Goal: Task Accomplishment & Management: Use online tool/utility

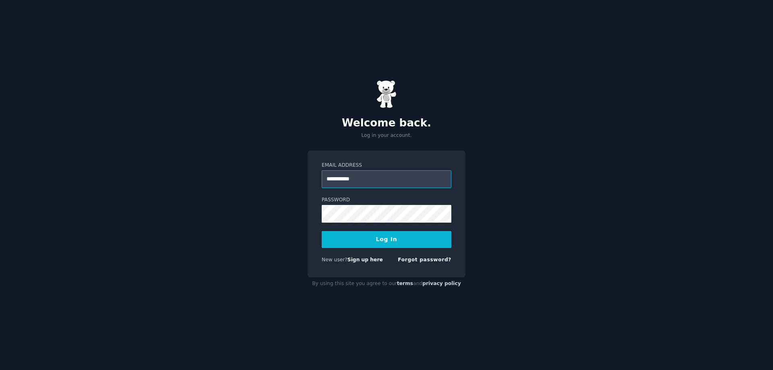
click at [400, 181] on input "**********" at bounding box center [386, 179] width 130 height 18
type input "**********"
click at [388, 239] on button "Log In" at bounding box center [386, 239] width 130 height 17
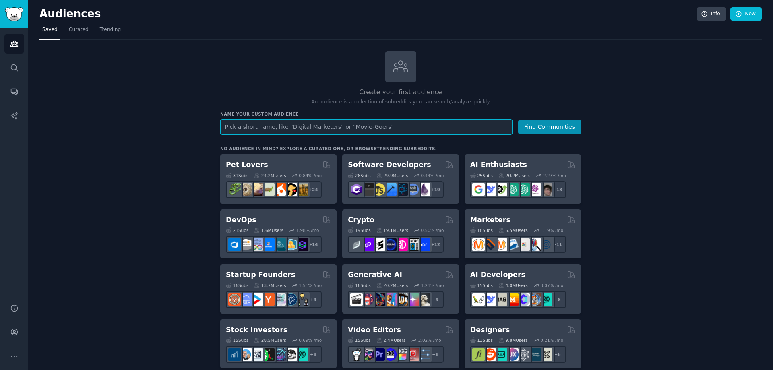
click at [337, 125] on input "text" at bounding box center [366, 127] width 292 height 15
paste input "SF AI startup"
type input "SF AI startup"
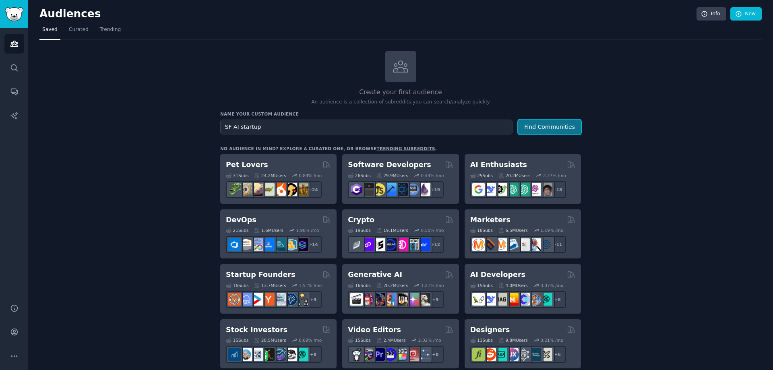
click at [541, 128] on button "Find Communities" at bounding box center [549, 127] width 63 height 15
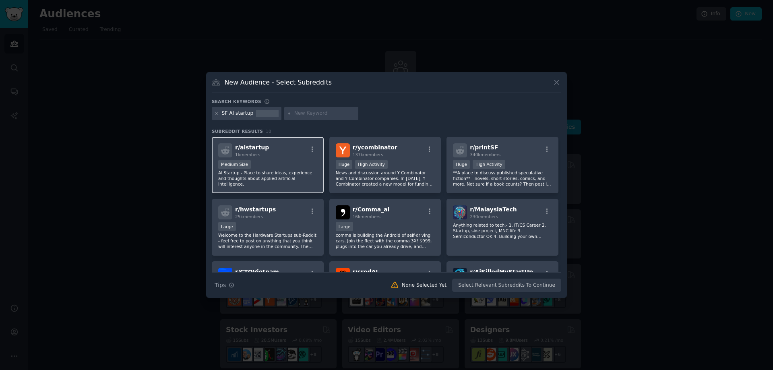
click at [305, 148] on div "r/ aistartup 1k members" at bounding box center [267, 150] width 99 height 14
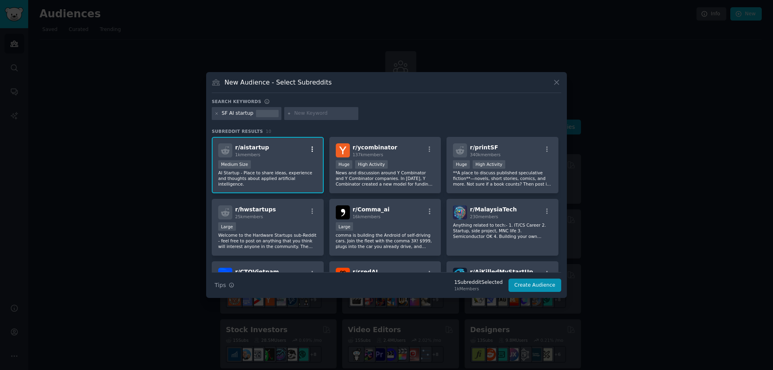
click at [310, 148] on icon "button" at bounding box center [312, 149] width 7 height 7
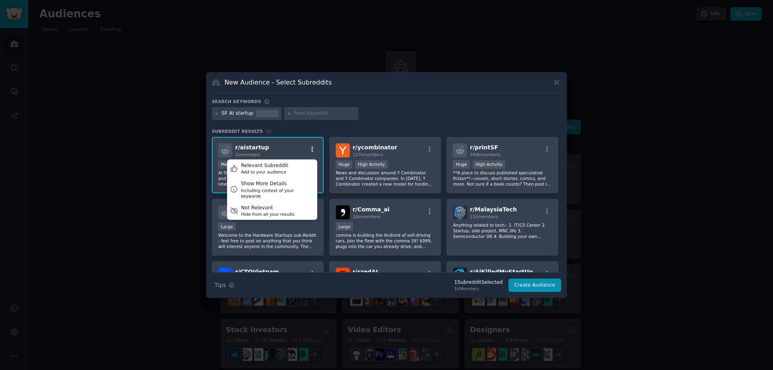
click at [310, 148] on icon "button" at bounding box center [312, 149] width 7 height 7
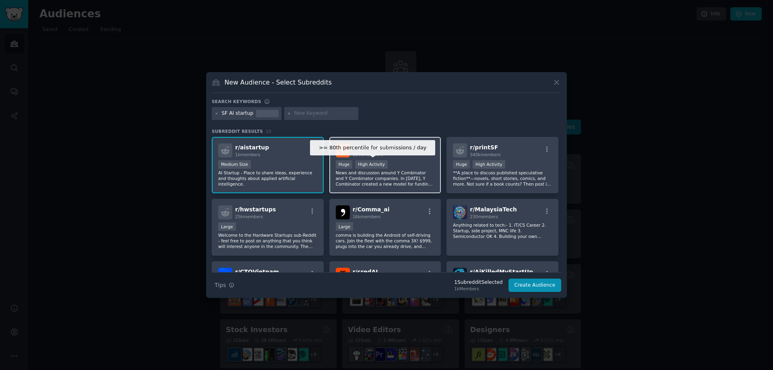
click at [385, 161] on div "High Activity" at bounding box center [371, 164] width 33 height 8
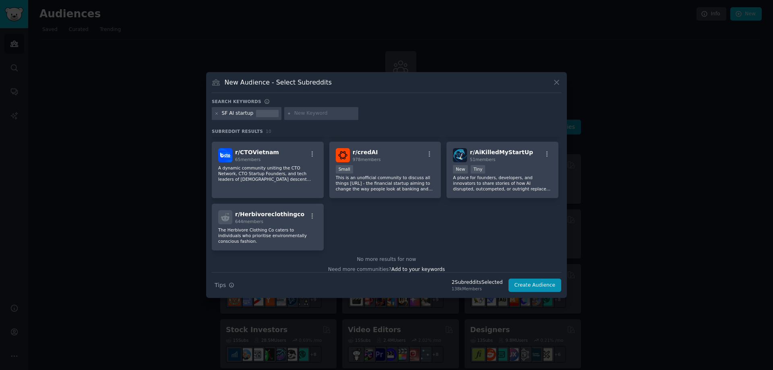
scroll to position [121, 0]
click at [537, 291] on button "Create Audience" at bounding box center [534, 285] width 53 height 14
click at [537, 289] on div "Search Tips Tips 2 Subreddit s Selected 138k Members Create Audience" at bounding box center [386, 282] width 349 height 20
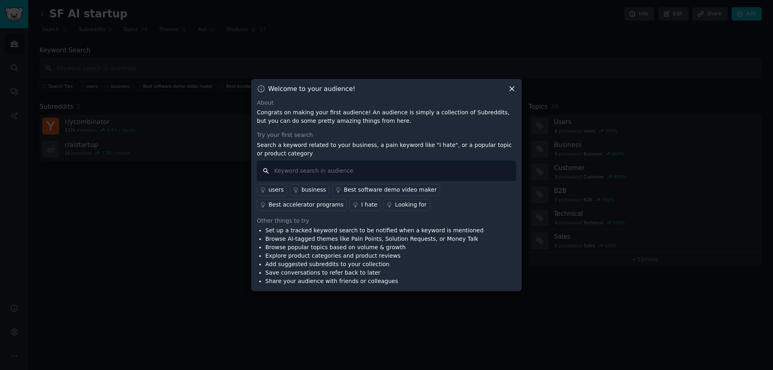
click at [311, 165] on input "text" at bounding box center [386, 171] width 259 height 21
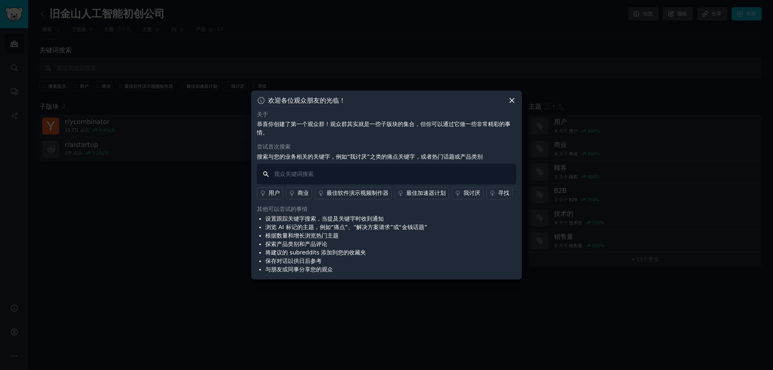
click at [447, 174] on input "text" at bounding box center [386, 174] width 259 height 21
click at [397, 175] on input "text" at bounding box center [386, 174] width 259 height 21
click at [349, 169] on input "text" at bounding box center [386, 174] width 259 height 21
paste input "startup"
type input "startup"
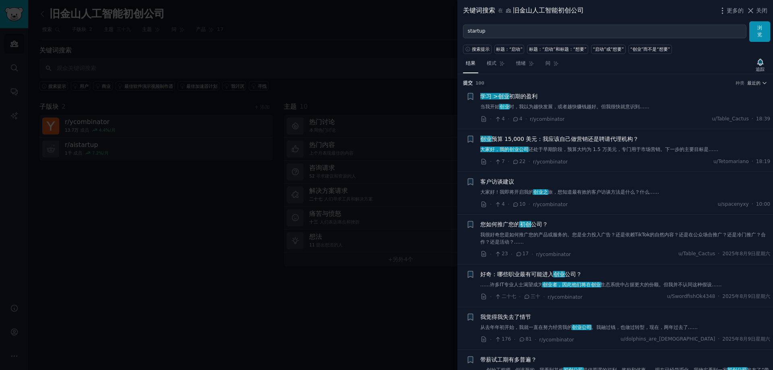
click at [757, 8] on font "关闭" at bounding box center [761, 10] width 11 height 6
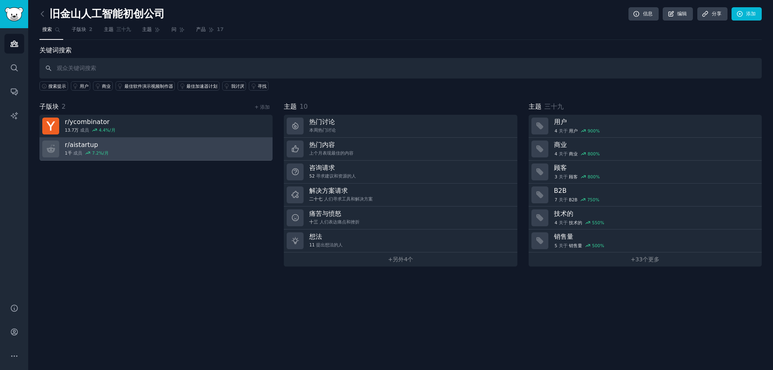
click at [192, 153] on link "r/ aistartup 1千 成员 7.2 %/月" at bounding box center [155, 149] width 233 height 23
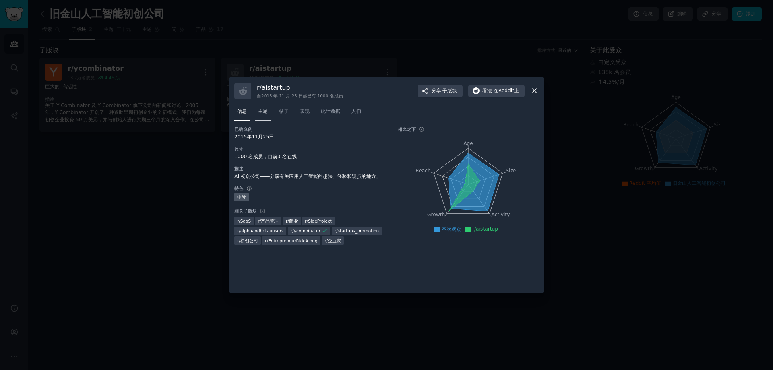
click at [268, 114] on font "主题" at bounding box center [263, 111] width 10 height 6
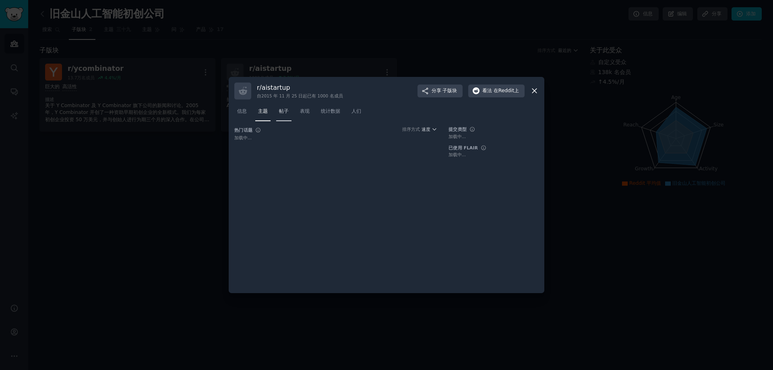
click at [281, 111] on font "帖子" at bounding box center [284, 111] width 10 height 6
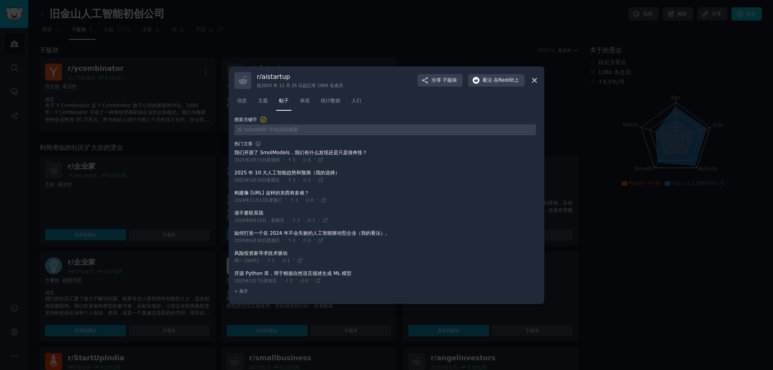
click at [164, 140] on div at bounding box center [386, 185] width 773 height 370
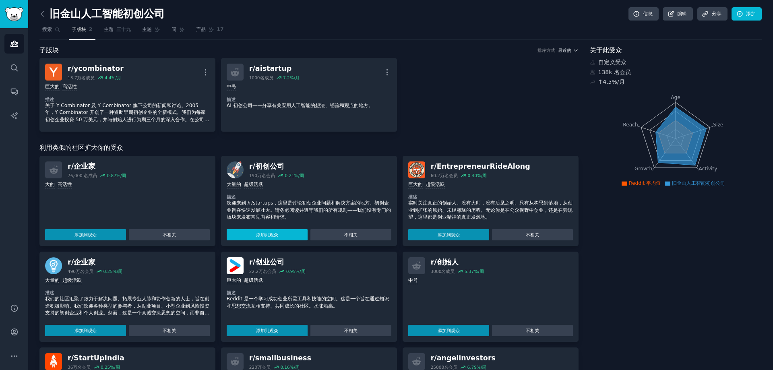
click at [271, 236] on font "添加到观众" at bounding box center [267, 234] width 22 height 5
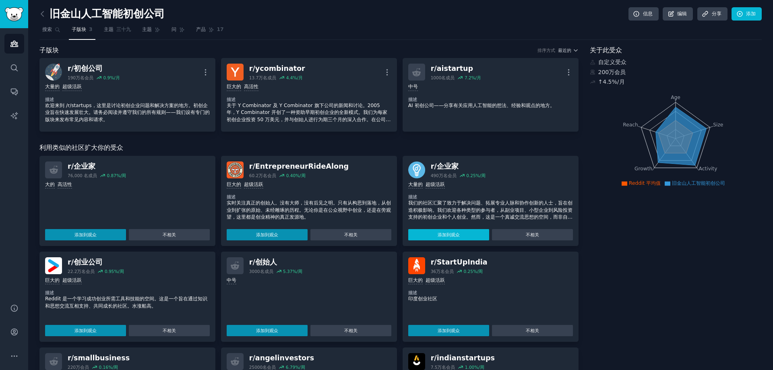
click at [443, 236] on font "添加到观众" at bounding box center [448, 234] width 22 height 5
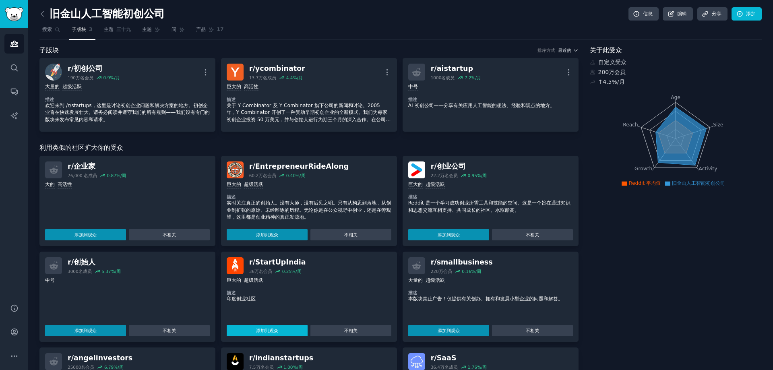
click at [254, 328] on button "添加到观众" at bounding box center [267, 330] width 81 height 11
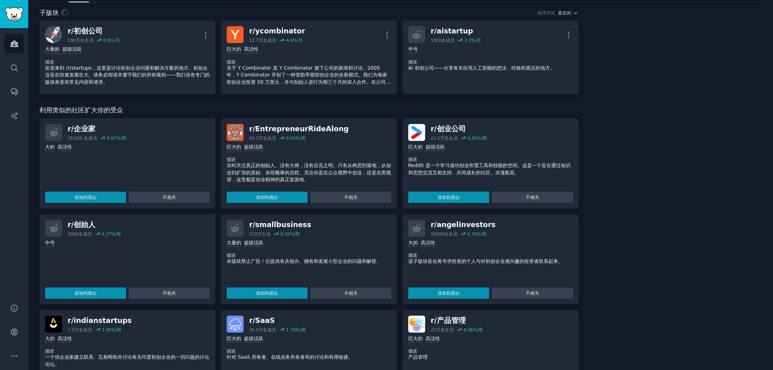
scroll to position [40, 0]
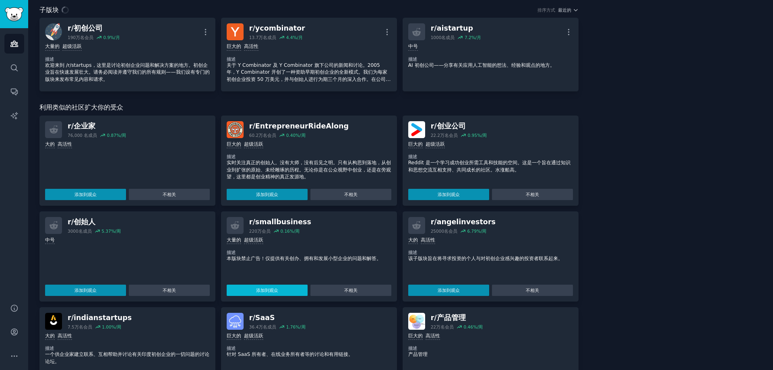
click at [282, 292] on button "添加到观众" at bounding box center [267, 289] width 81 height 11
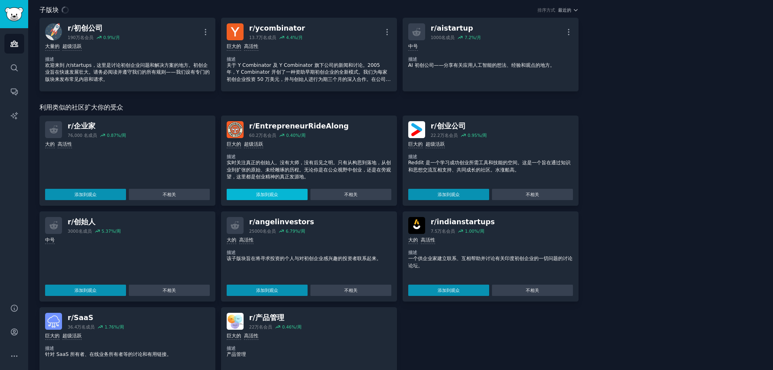
click at [280, 198] on button "添加到观众" at bounding box center [267, 194] width 81 height 11
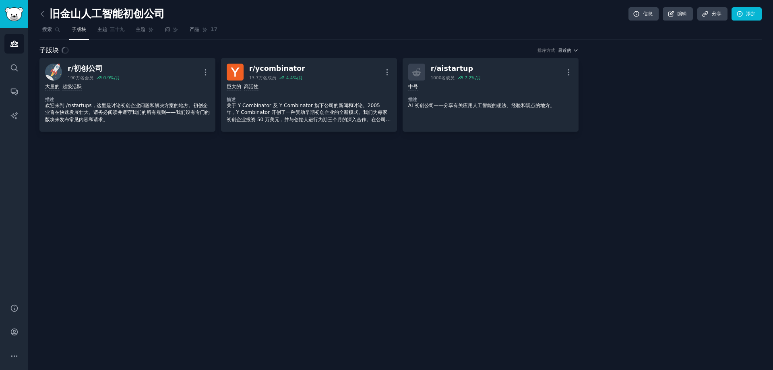
scroll to position [0, 0]
